Goal: Task Accomplishment & Management: Manage account settings

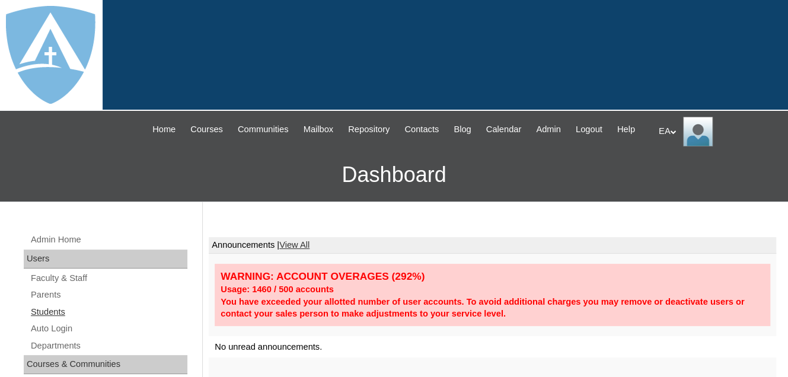
click at [51, 319] on link "Students" at bounding box center [109, 312] width 158 height 15
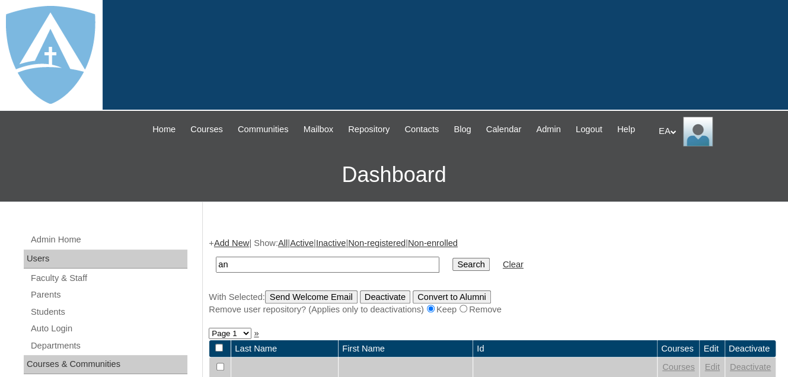
type input "a"
type input "Daniel"
click at [452, 271] on input "Search" at bounding box center [470, 264] width 37 height 13
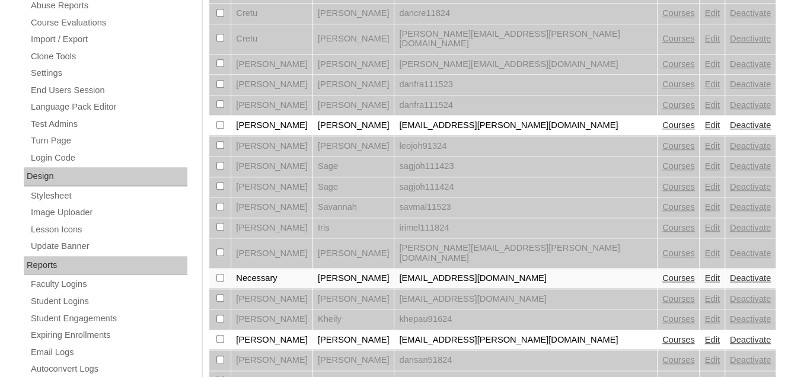
scroll to position [533, 0]
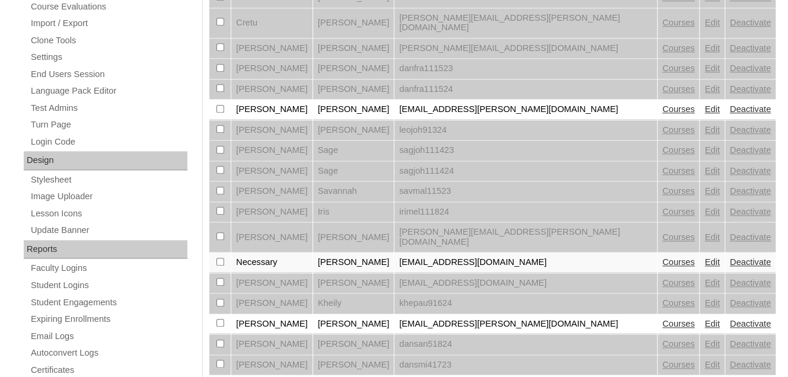
click at [704, 319] on link "Edit" at bounding box center [711, 323] width 15 height 9
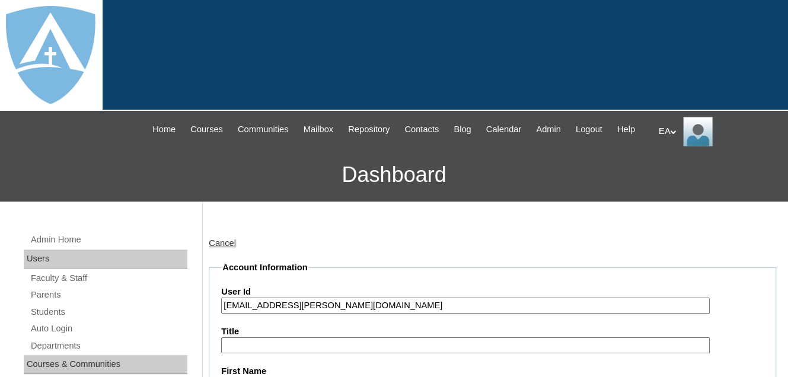
type input "primarystudentEA"
click at [229, 248] on link "Cancel" at bounding box center [222, 242] width 27 height 9
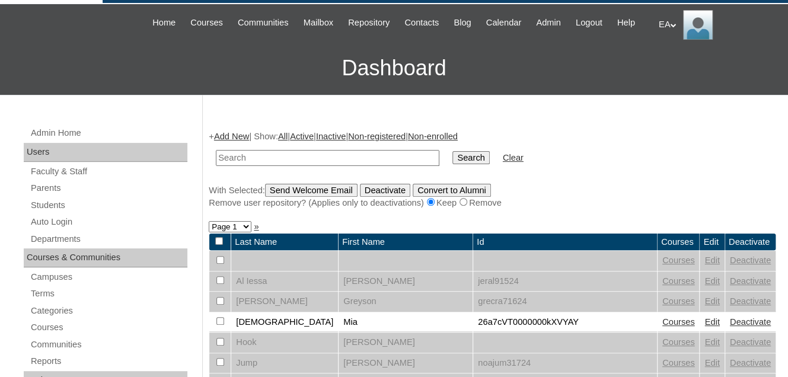
scroll to position [237, 0]
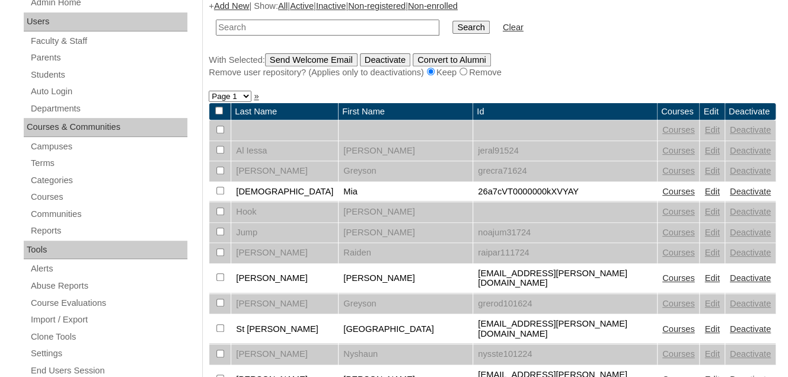
click at [244, 36] on input "text" at bounding box center [327, 28] width 223 height 16
type input "[PERSON_NAME]"
click at [452, 34] on input "Search" at bounding box center [470, 27] width 37 height 13
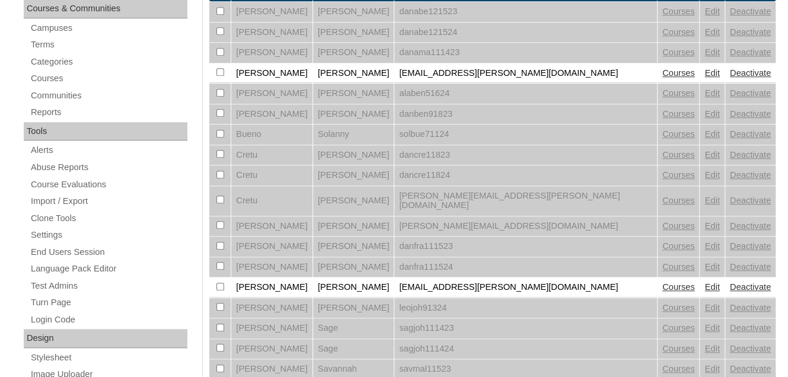
scroll to position [593, 0]
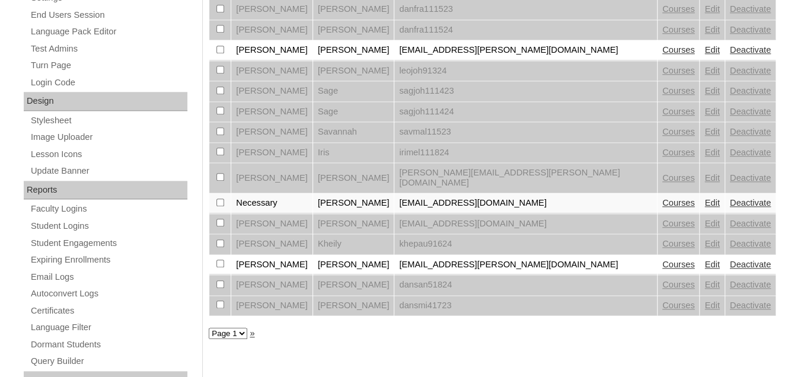
click at [662, 260] on link "Courses" at bounding box center [678, 264] width 33 height 9
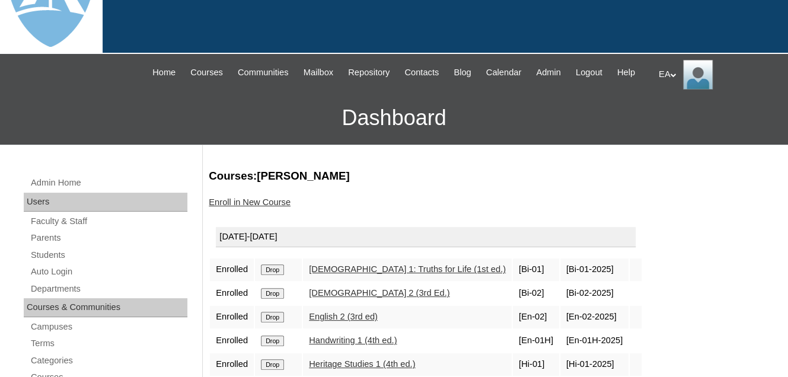
scroll to position [178, 0]
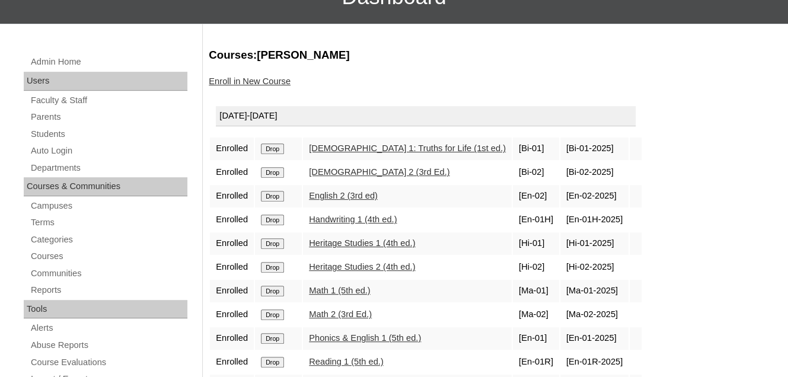
click at [270, 154] on input "Drop" at bounding box center [272, 148] width 23 height 11
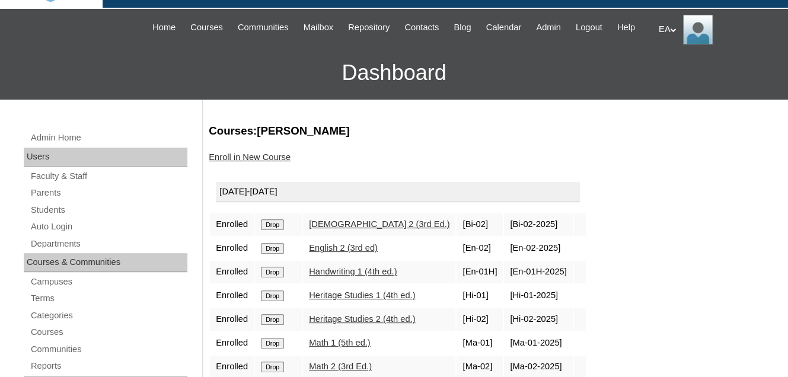
scroll to position [119, 0]
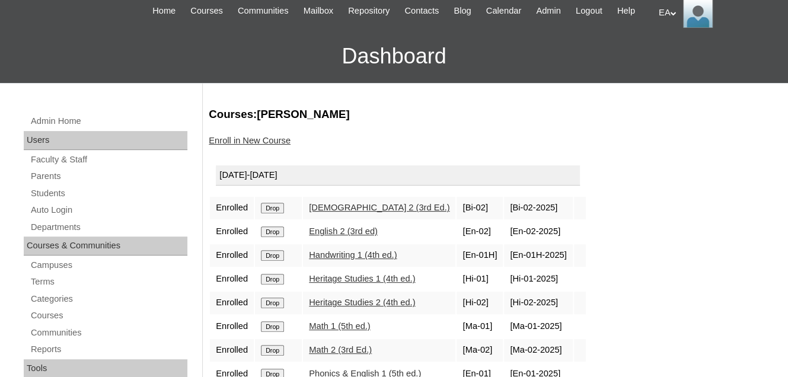
click at [270, 261] on input "Drop" at bounding box center [272, 255] width 23 height 11
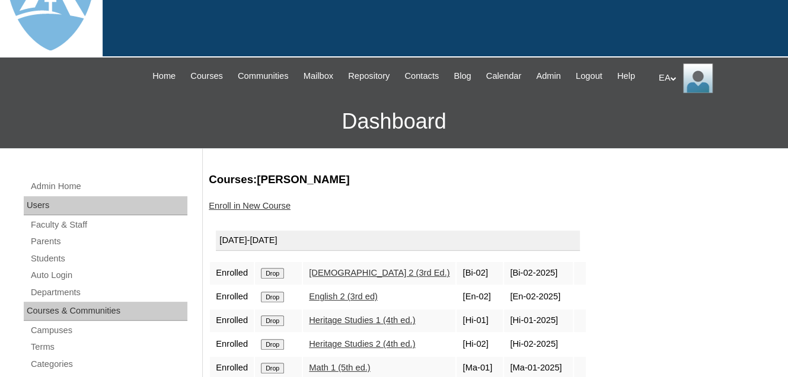
scroll to position [178, 0]
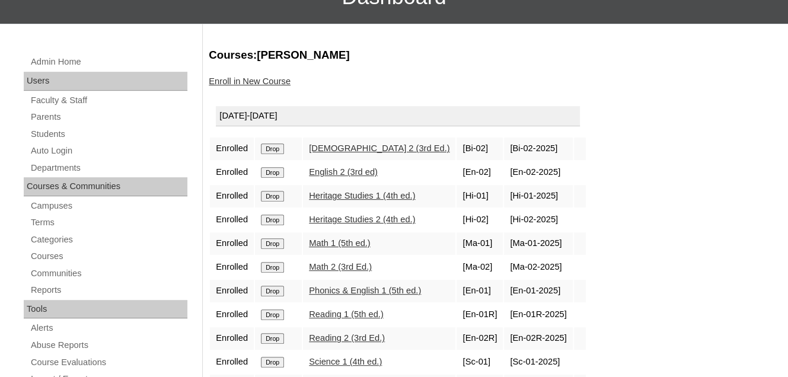
click at [274, 249] on input "Drop" at bounding box center [272, 243] width 23 height 11
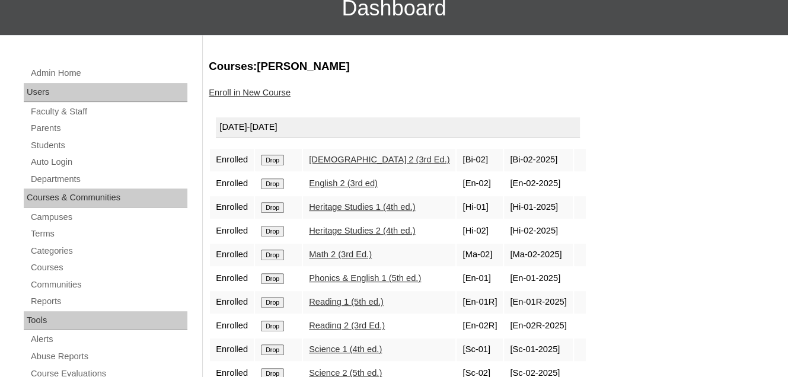
scroll to position [237, 0]
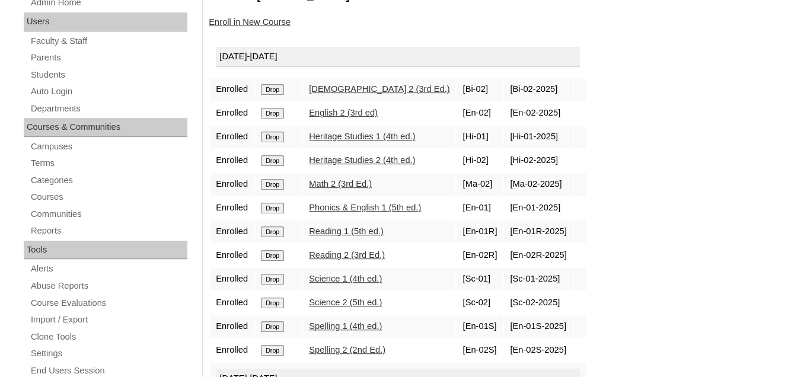
click at [275, 213] on input "Drop" at bounding box center [272, 208] width 23 height 11
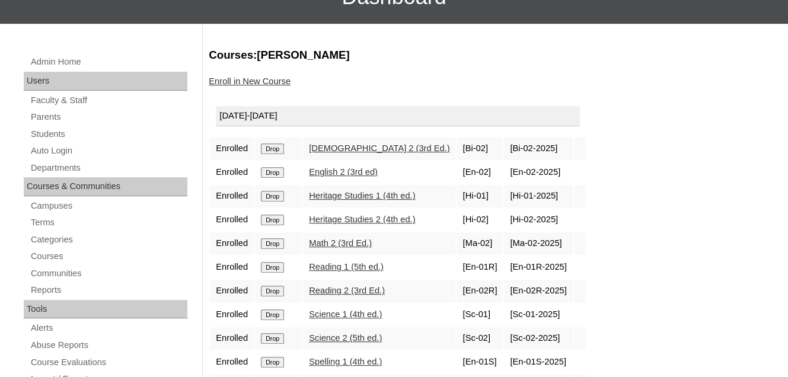
scroll to position [296, 0]
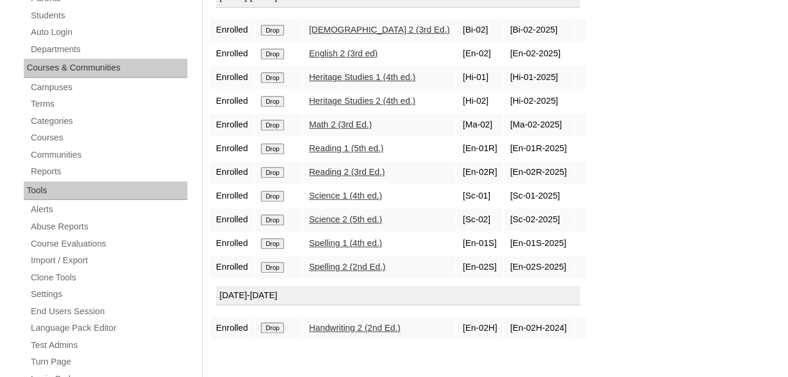
click at [269, 249] on input "Drop" at bounding box center [272, 243] width 23 height 11
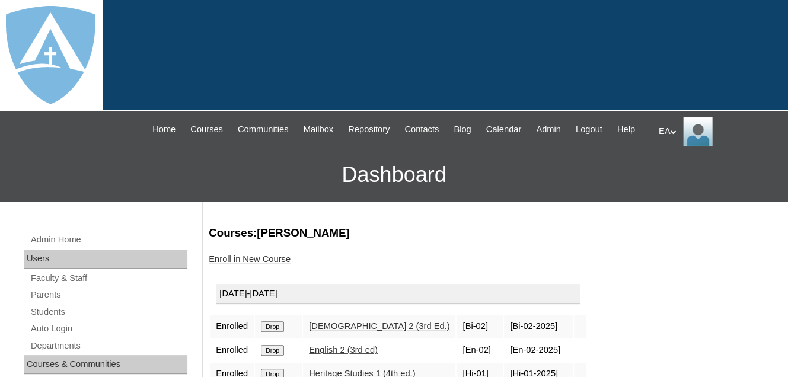
scroll to position [178, 0]
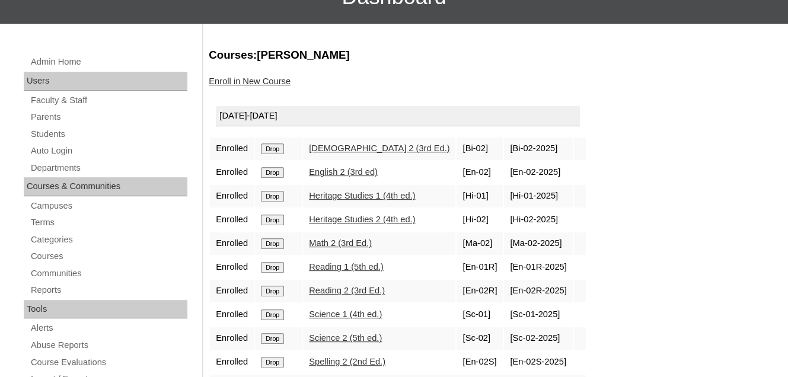
click at [244, 86] on link "Enroll in New Course" at bounding box center [250, 80] width 82 height 9
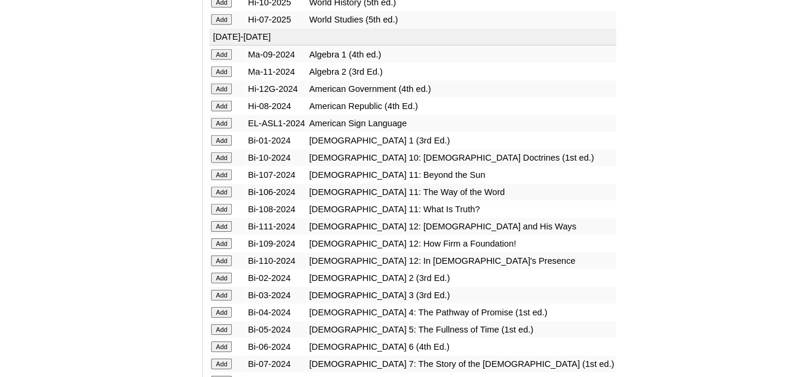
scroll to position [1778, 0]
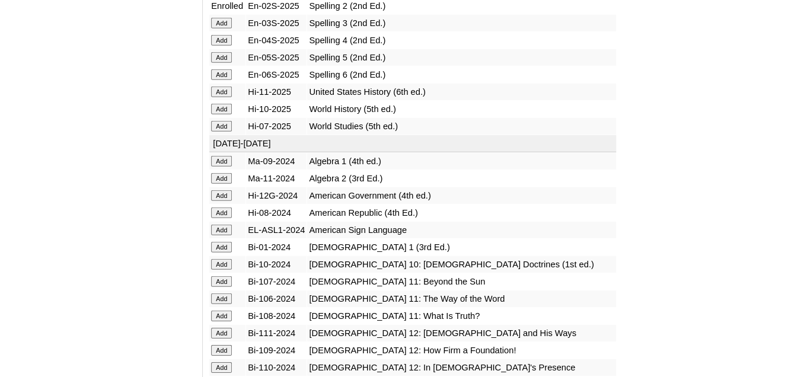
click at [218, 242] on input "Add" at bounding box center [221, 247] width 21 height 11
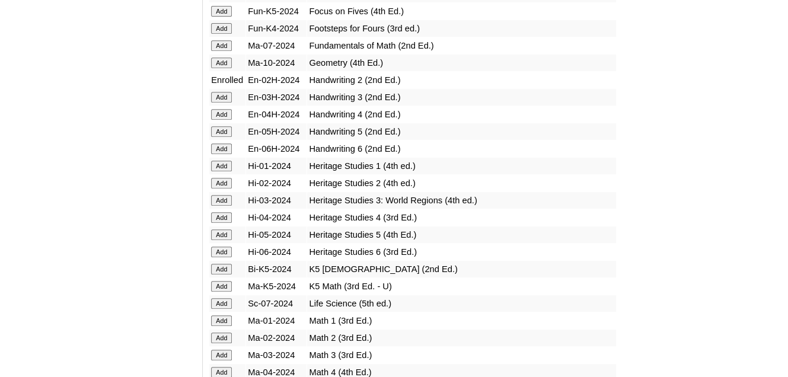
scroll to position [2727, 0]
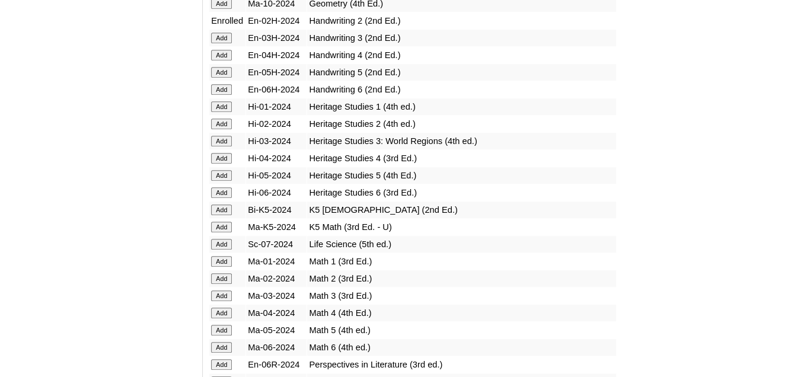
click at [222, 256] on input "Add" at bounding box center [221, 261] width 21 height 11
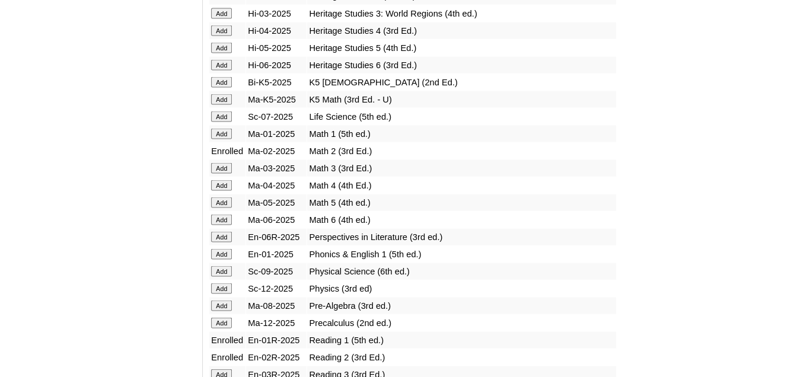
scroll to position [1185, 0]
click at [221, 255] on input "Add" at bounding box center [221, 255] width 21 height 11
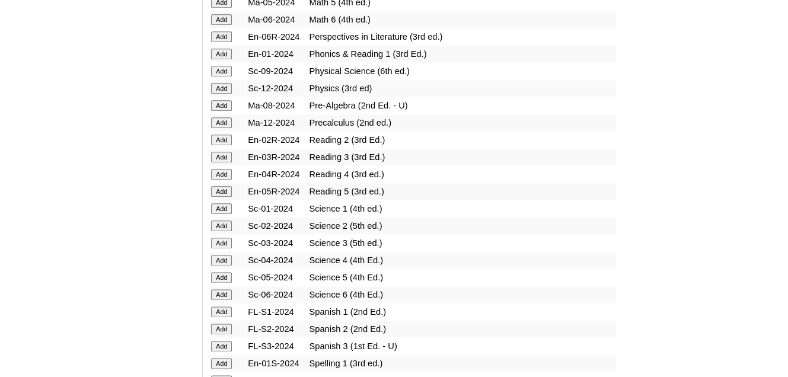
scroll to position [3127, 0]
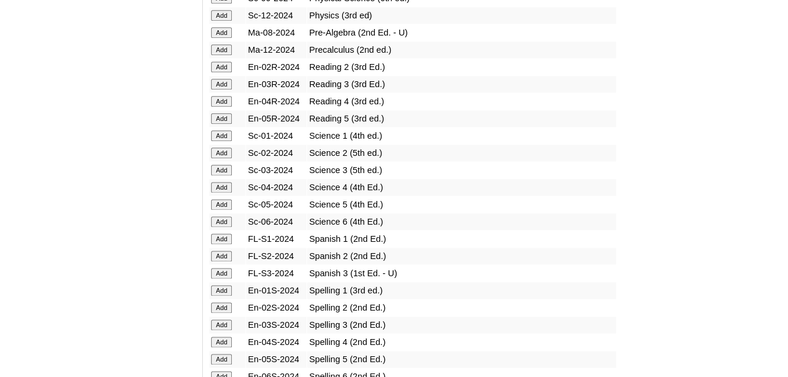
click at [212, 285] on input "Add" at bounding box center [221, 290] width 21 height 11
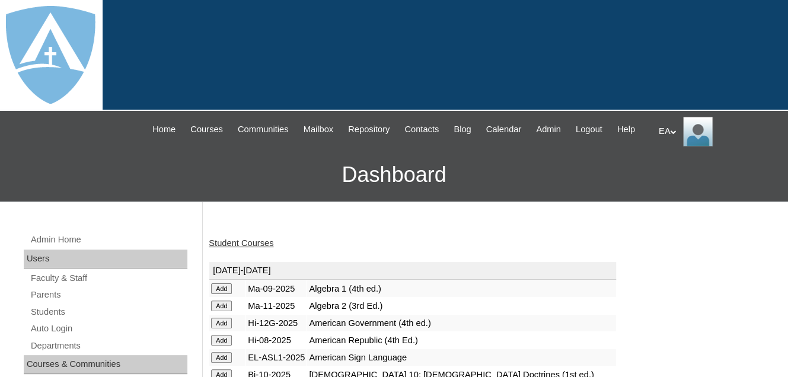
click at [242, 248] on link "Student Courses" at bounding box center [241, 242] width 65 height 9
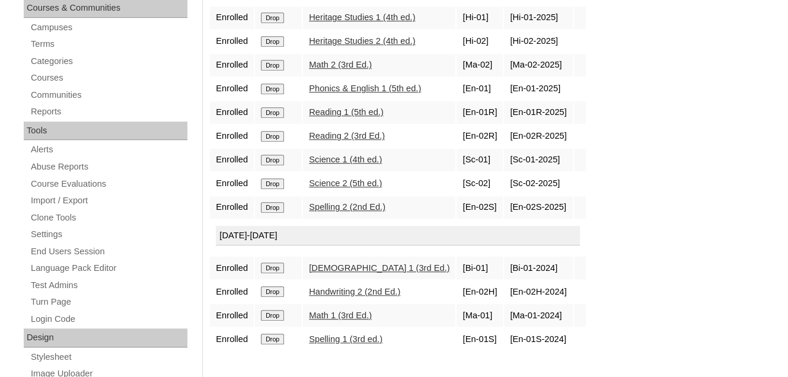
scroll to position [237, 0]
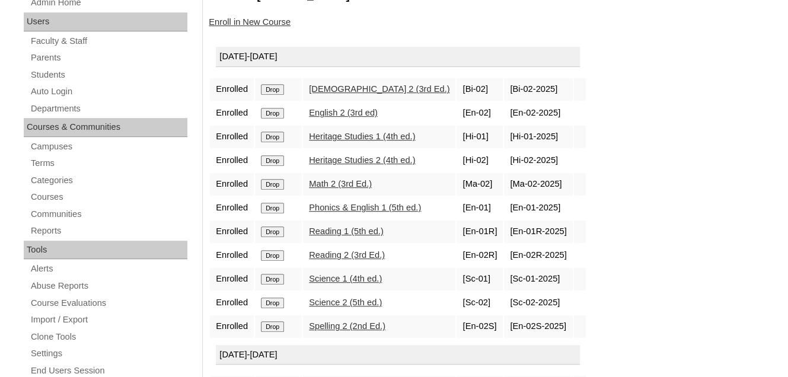
click at [267, 27] on link "Enroll in New Course" at bounding box center [250, 21] width 82 height 9
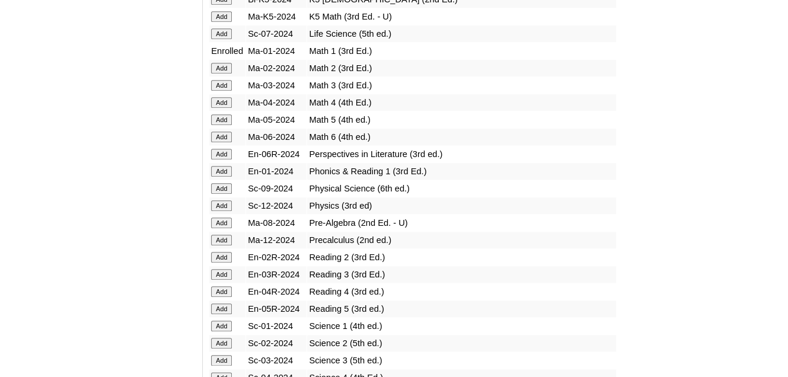
scroll to position [2964, 0]
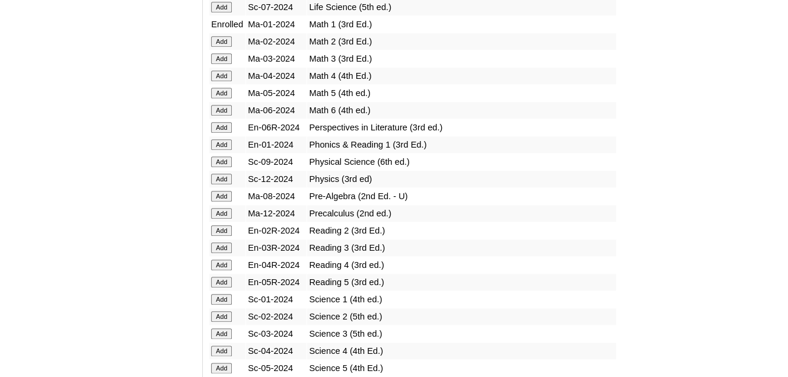
click at [224, 139] on input "Add" at bounding box center [221, 144] width 21 height 11
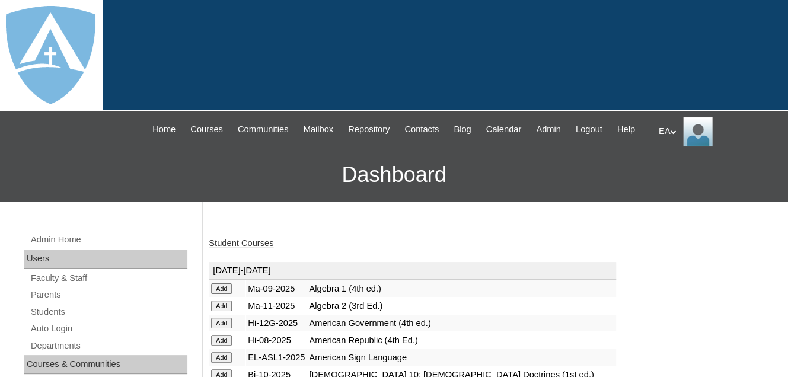
click at [237, 248] on link "Student Courses" at bounding box center [241, 242] width 65 height 9
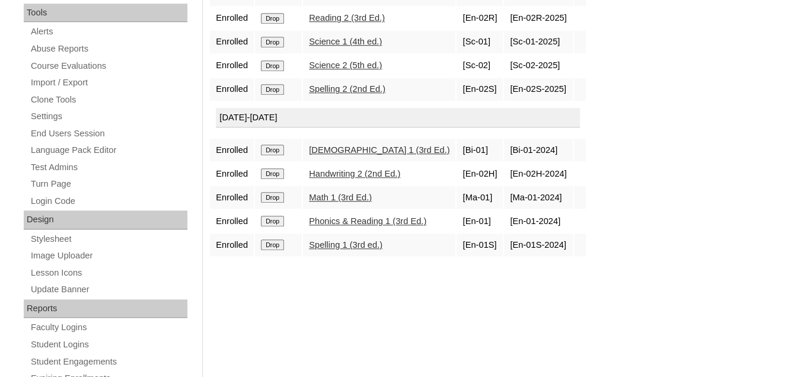
scroll to position [356, 0]
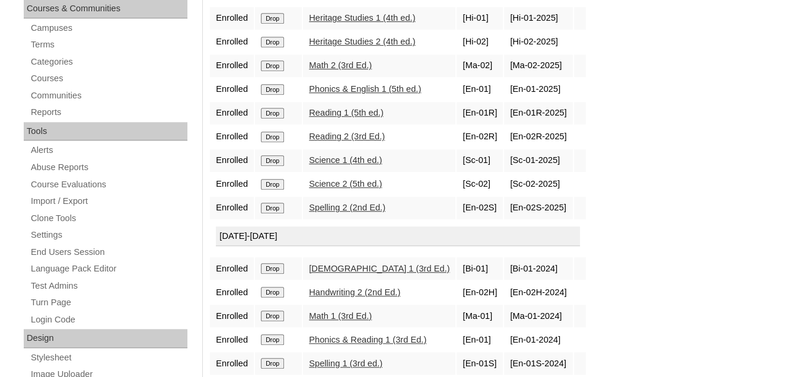
click at [269, 95] on input "Drop" at bounding box center [272, 89] width 23 height 11
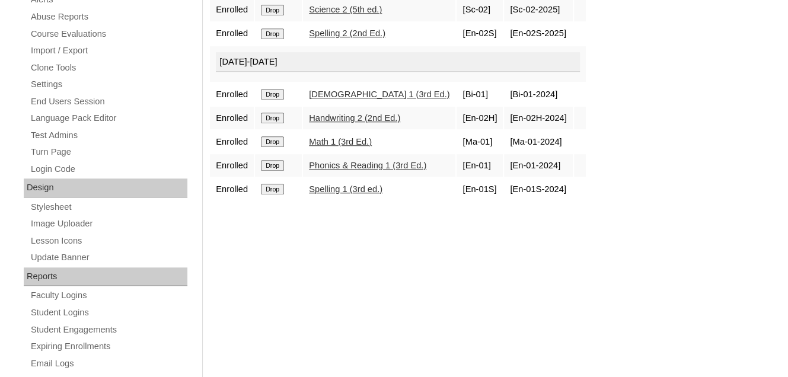
scroll to position [533, 0]
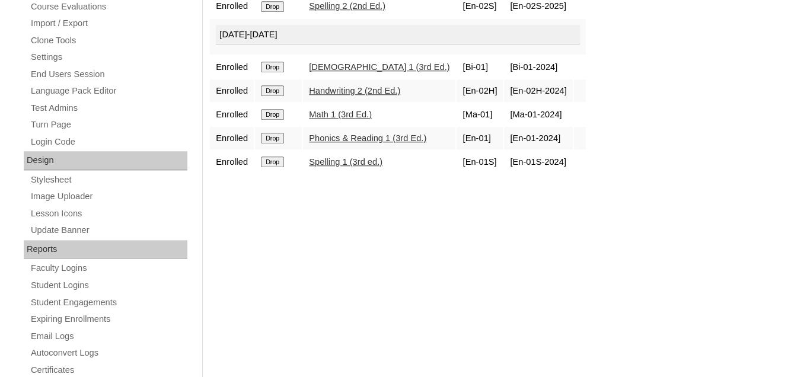
click at [279, 96] on input "Drop" at bounding box center [272, 90] width 23 height 11
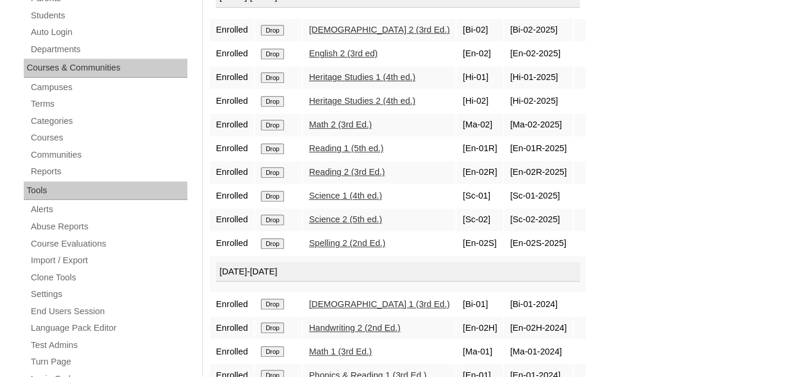
click at [280, 154] on input "Drop" at bounding box center [272, 148] width 23 height 11
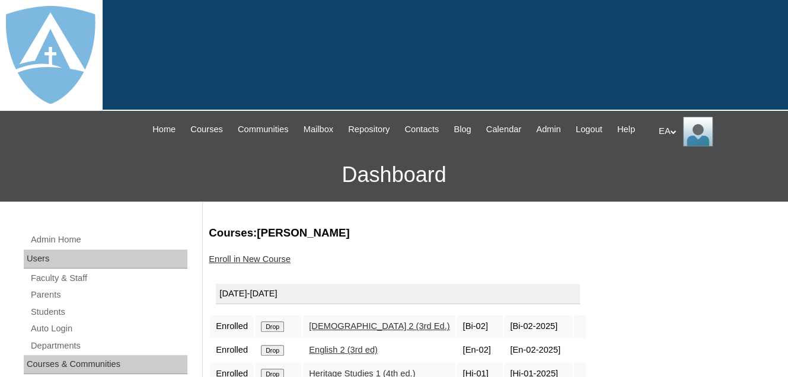
click at [264, 264] on link "Enroll in New Course" at bounding box center [250, 258] width 82 height 9
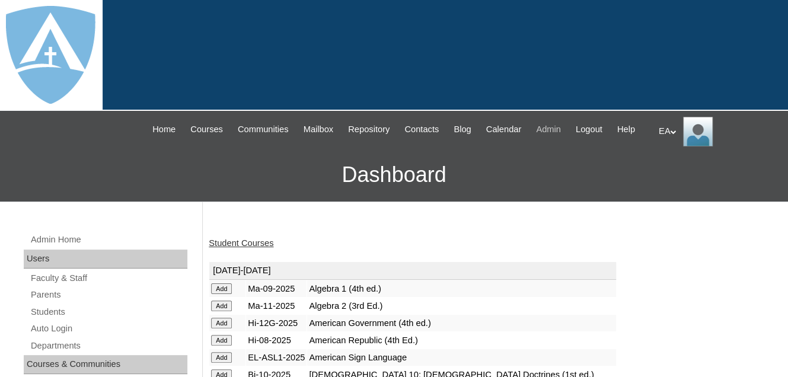
click at [561, 124] on span "Admin" at bounding box center [548, 130] width 25 height 14
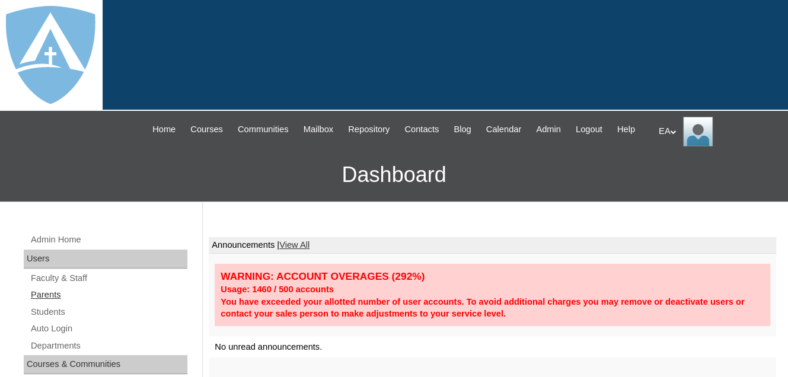
click at [40, 302] on link "Parents" at bounding box center [109, 294] width 158 height 15
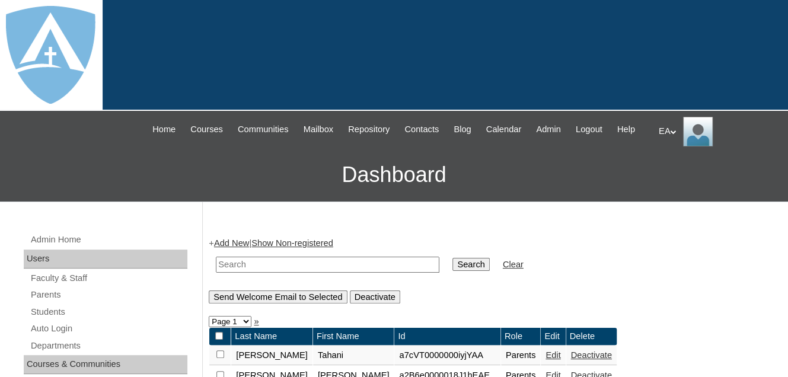
click at [253, 273] on input "text" at bounding box center [327, 265] width 223 height 16
paste input "[EMAIL_ADDRESS][DOMAIN_NAME]"
type input "[EMAIL_ADDRESS][DOMAIN_NAME]"
click at [452, 271] on input "Search" at bounding box center [470, 264] width 37 height 13
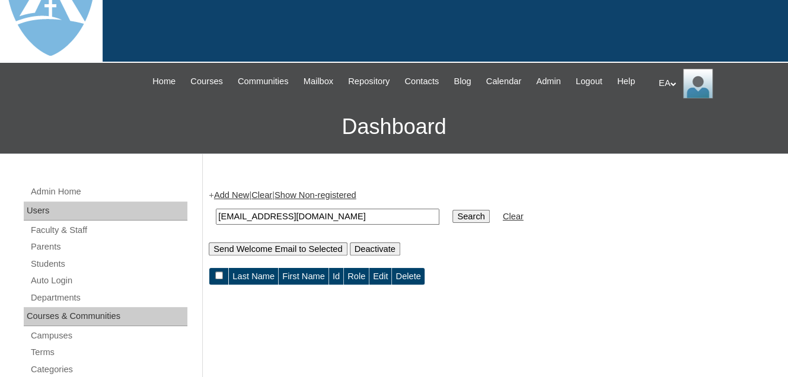
scroll to position [119, 0]
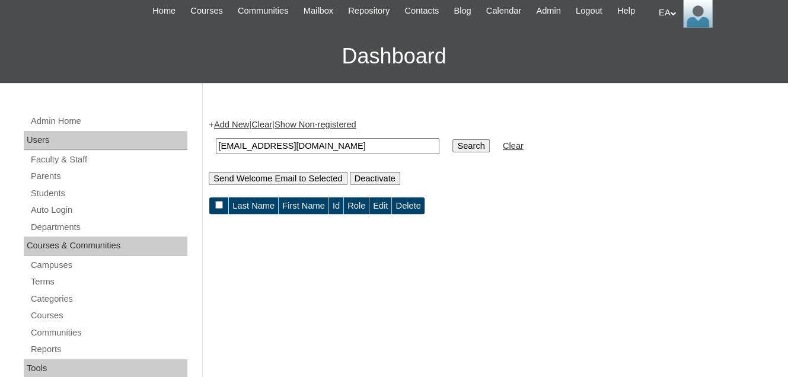
click at [373, 154] on input "[EMAIL_ADDRESS][DOMAIN_NAME]" at bounding box center [327, 146] width 223 height 16
type input "a"
paste input "[EMAIL_ADDRESS][DOMAIN_NAME]"
type input "[EMAIL_ADDRESS][DOMAIN_NAME]"
click at [446, 156] on td "Search" at bounding box center [470, 146] width 49 height 28
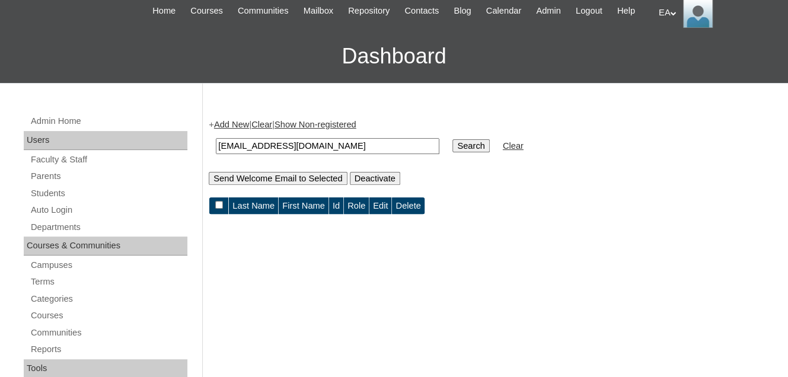
click at [452, 152] on input "Search" at bounding box center [470, 145] width 37 height 13
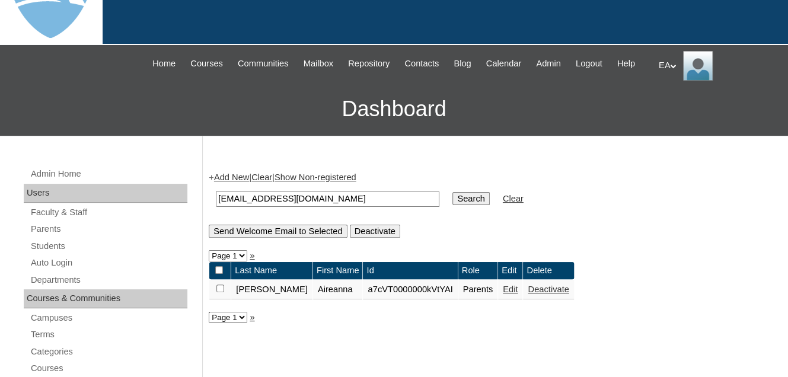
scroll to position [178, 0]
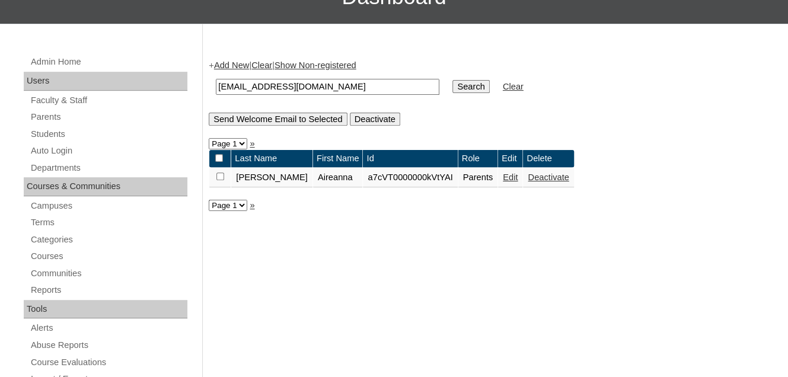
click at [503, 182] on link "Edit" at bounding box center [510, 176] width 15 height 9
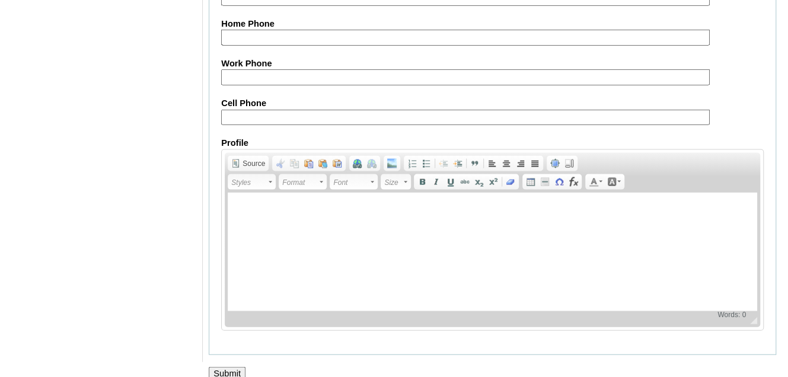
scroll to position [1241, 0]
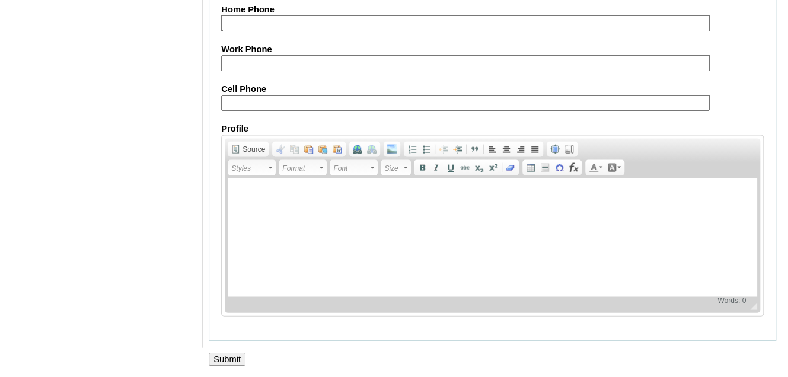
click at [233, 356] on input "Submit" at bounding box center [227, 359] width 37 height 13
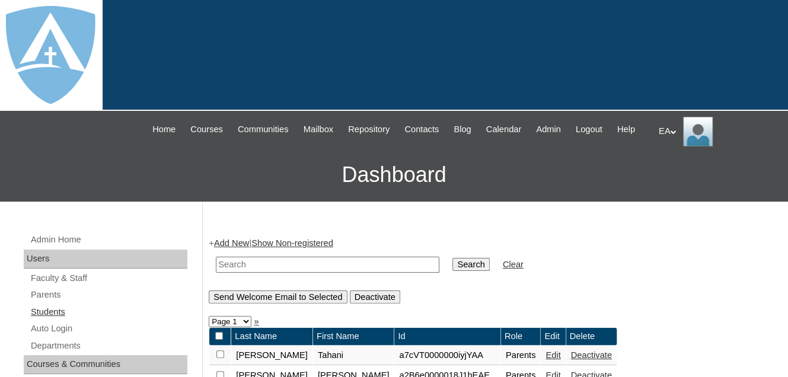
click at [55, 319] on link "Students" at bounding box center [109, 312] width 158 height 15
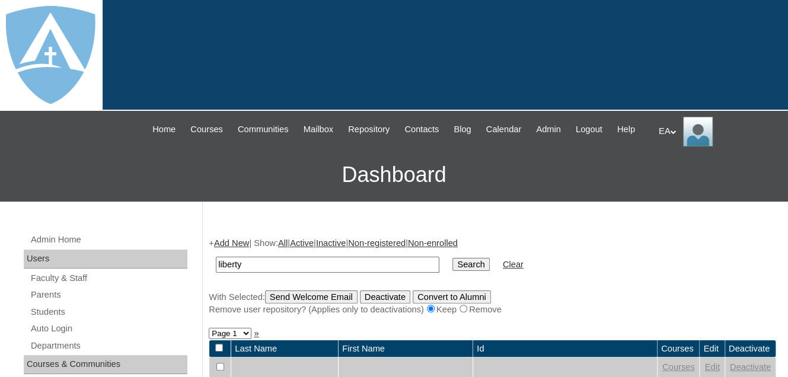
type input "liberty"
click at [452, 258] on input "Search" at bounding box center [470, 264] width 37 height 13
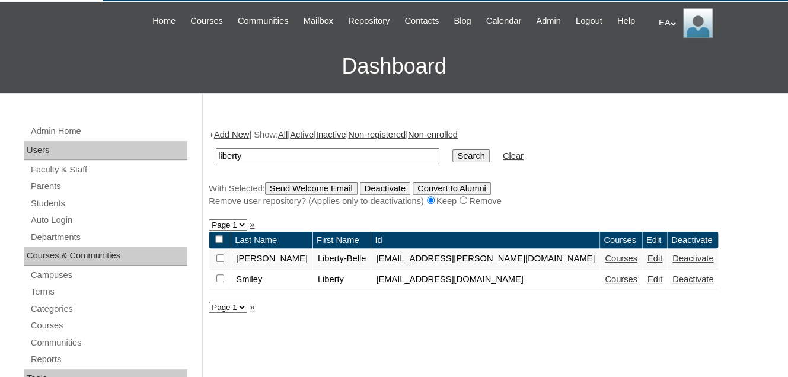
scroll to position [119, 0]
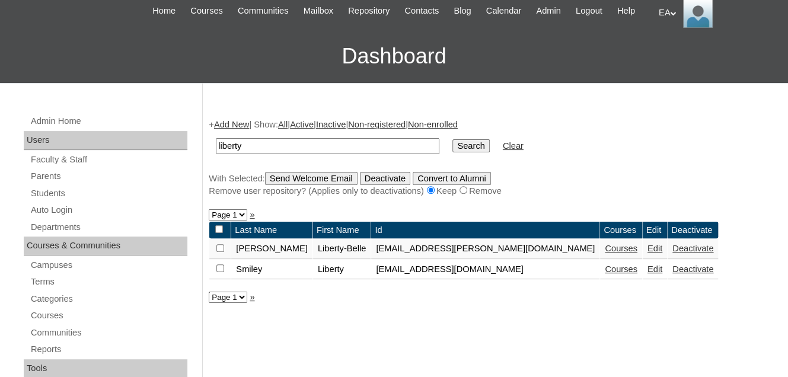
click at [647, 253] on link "Edit" at bounding box center [654, 248] width 15 height 9
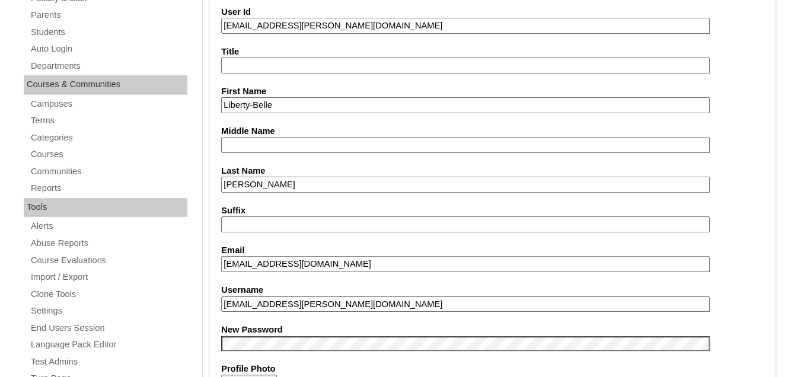
scroll to position [296, 0]
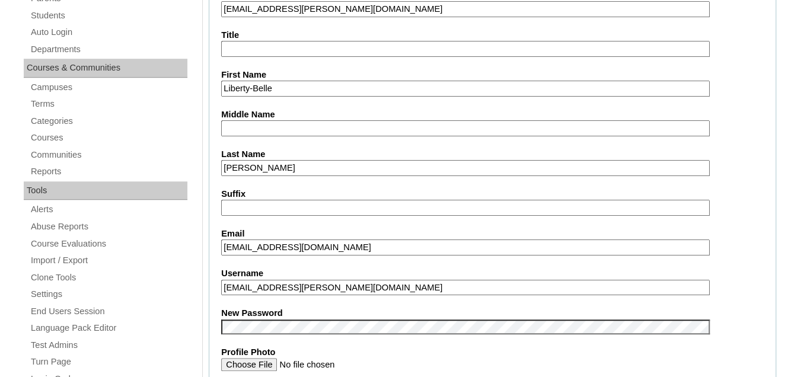
drag, startPoint x: 434, startPoint y: 298, endPoint x: 221, endPoint y: 287, distance: 213.6
click at [221, 287] on div "Username [PERSON_NAME][EMAIL_ADDRESS][DOMAIN_NAME]" at bounding box center [492, 281] width 542 height 28
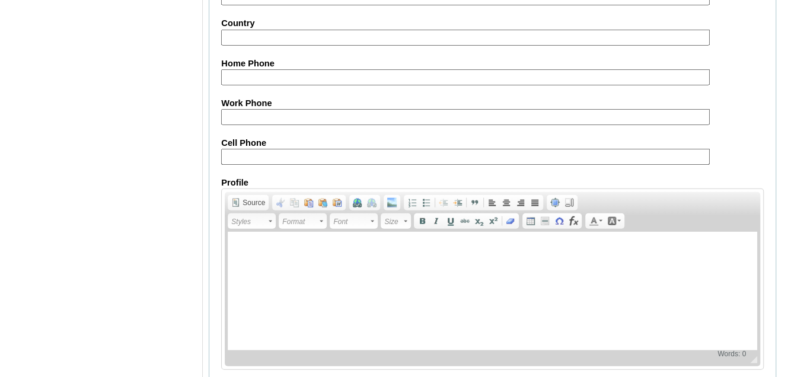
scroll to position [1485, 0]
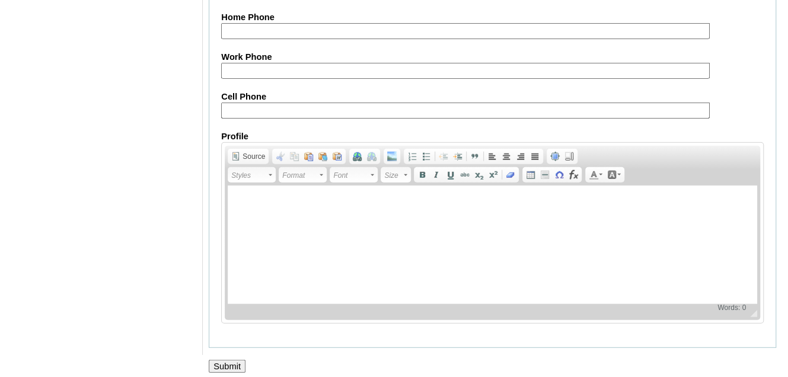
click at [228, 360] on input "Submit" at bounding box center [227, 366] width 37 height 13
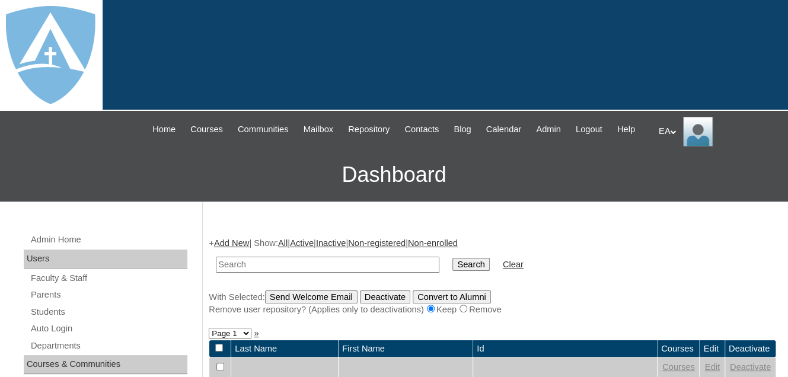
click at [661, 130] on div "EA My Profile My Settings Logout" at bounding box center [717, 132] width 117 height 30
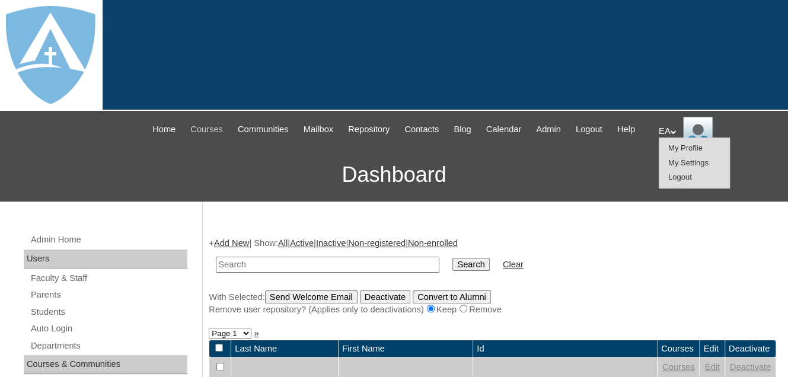
click at [203, 128] on span "Courses" at bounding box center [206, 130] width 33 height 14
